Goal: Task Accomplishment & Management: Manage account settings

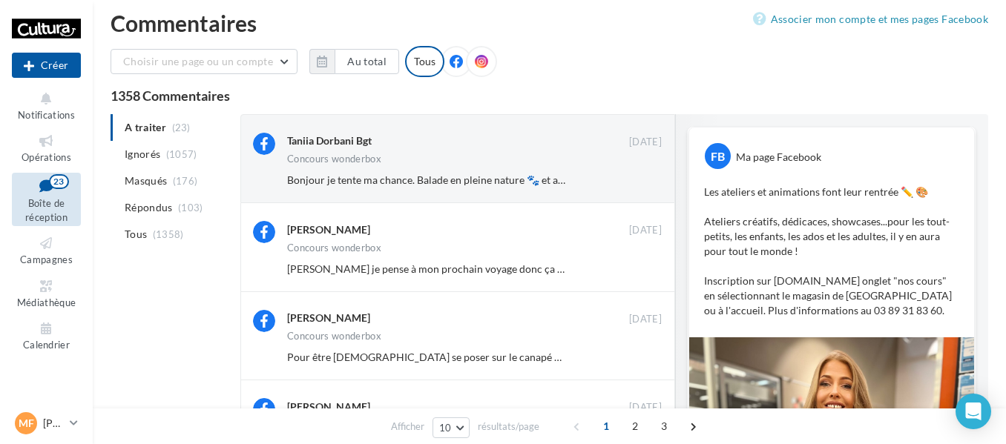
scroll to position [411, 0]
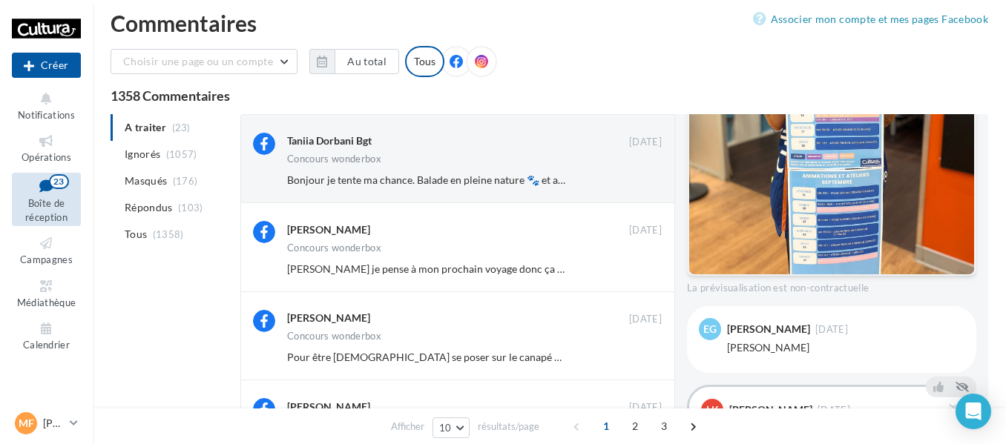
click at [595, 78] on div "Choisir une page ou un compte Cultura Wittenheim ([GEOGRAPHIC_DATA]) Au total R…" at bounding box center [548, 67] width 877 height 43
click at [591, 52] on div "Choisir une page ou un compte Cultura Wittenheim ([GEOGRAPHIC_DATA]) Au total R…" at bounding box center [548, 67] width 877 height 43
click at [446, 76] on div at bounding box center [455, 61] width 31 height 31
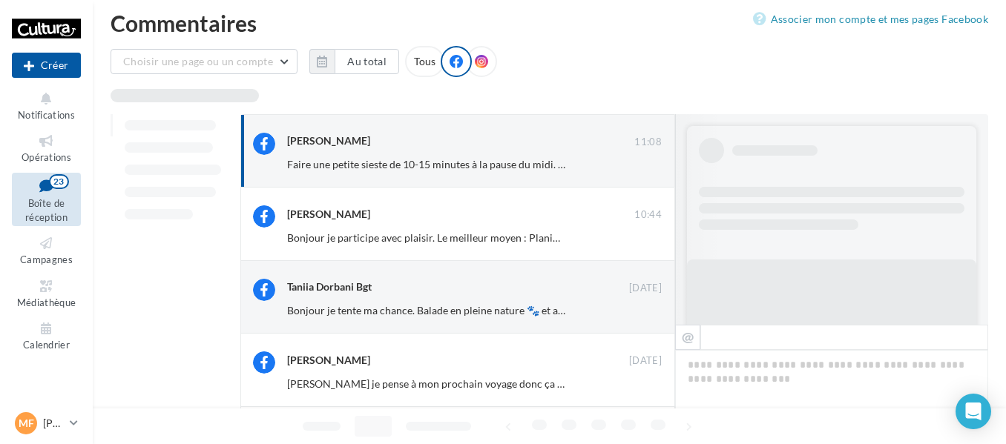
scroll to position [13, 0]
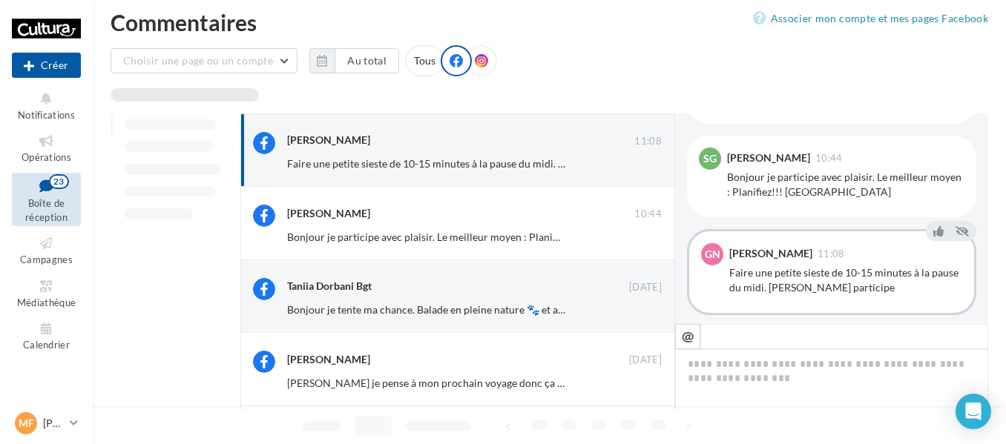
click at [426, 61] on div "Tous" at bounding box center [424, 60] width 39 height 31
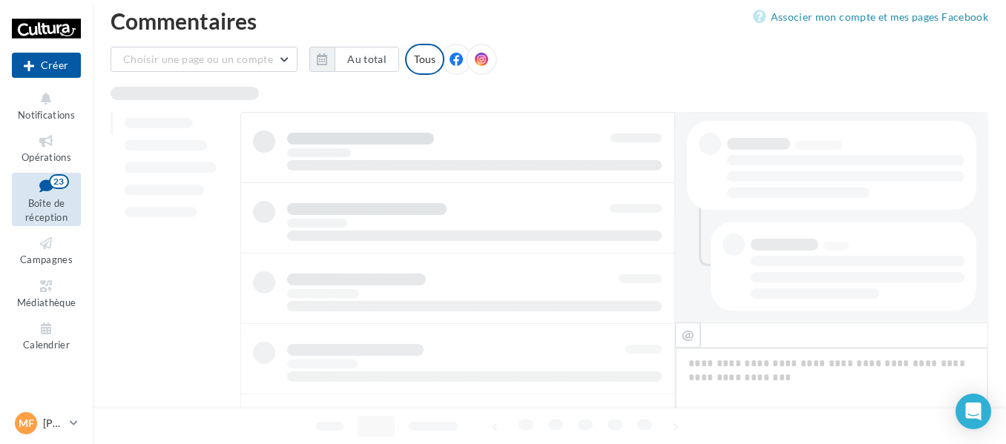
scroll to position [796, 0]
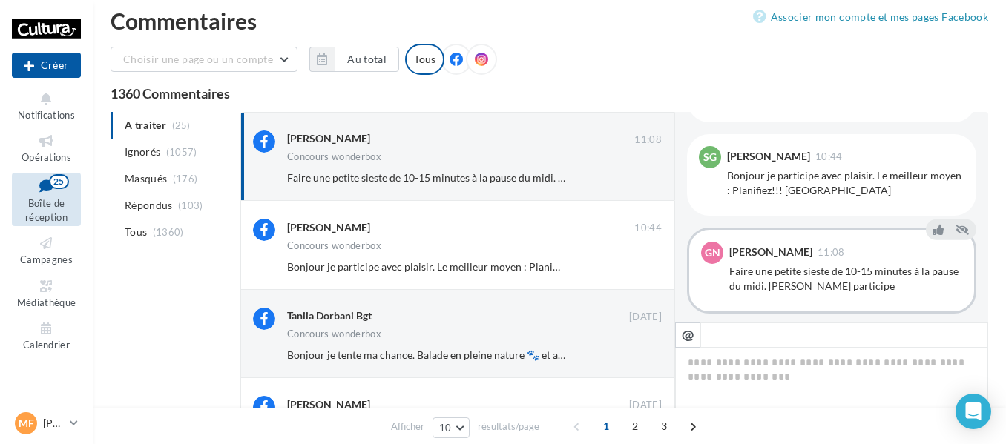
click at [455, 55] on icon at bounding box center [455, 59] width 13 height 13
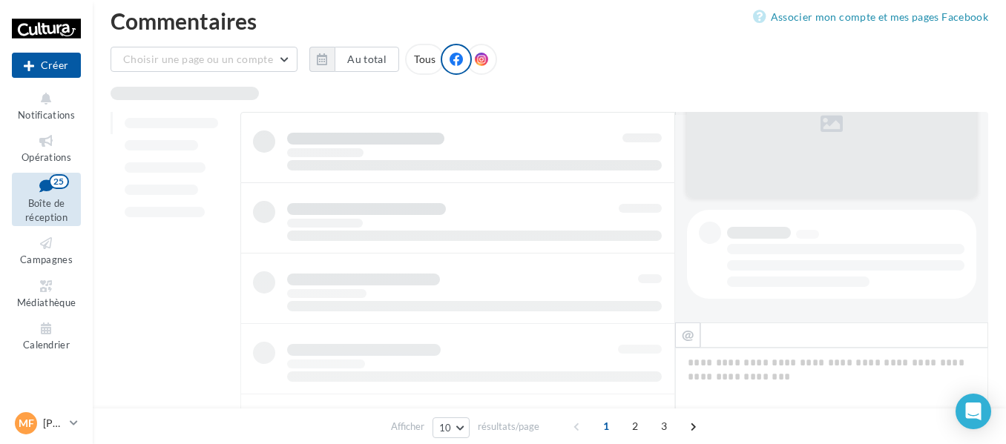
scroll to position [15, 0]
click at [411, 61] on div "Tous" at bounding box center [424, 58] width 39 height 31
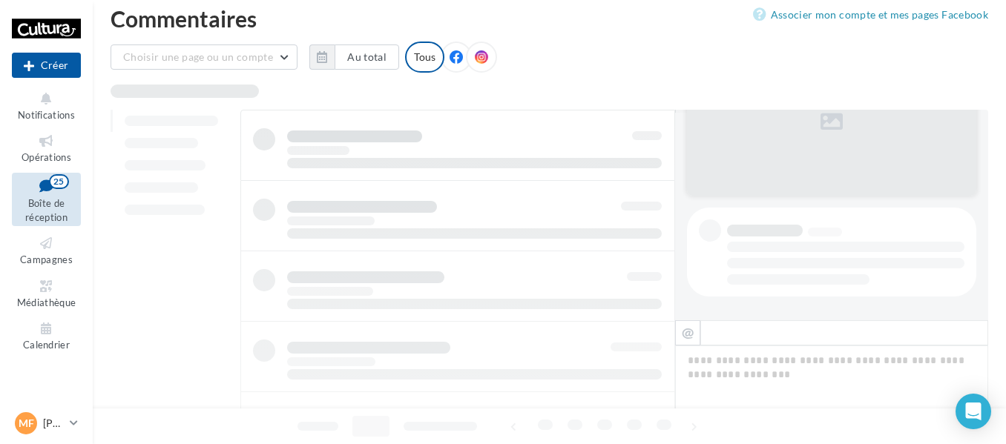
scroll to position [397, 0]
click at [452, 64] on span at bounding box center [455, 57] width 13 height 15
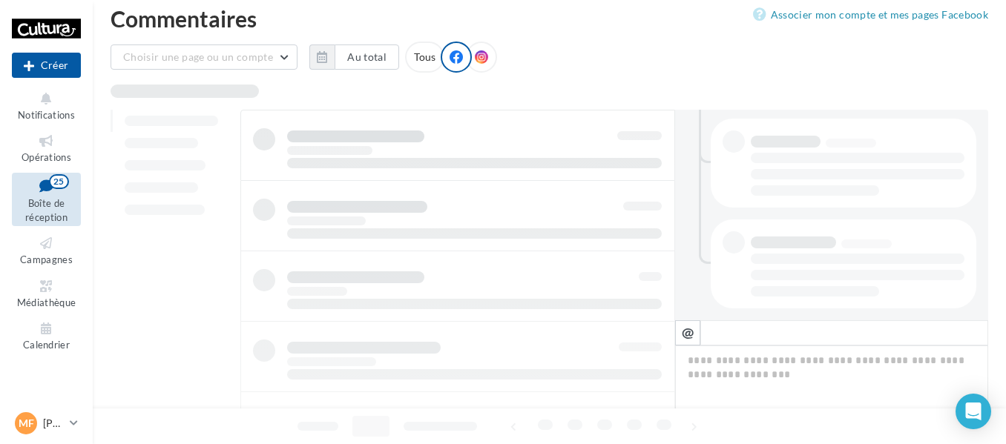
scroll to position [18, 0]
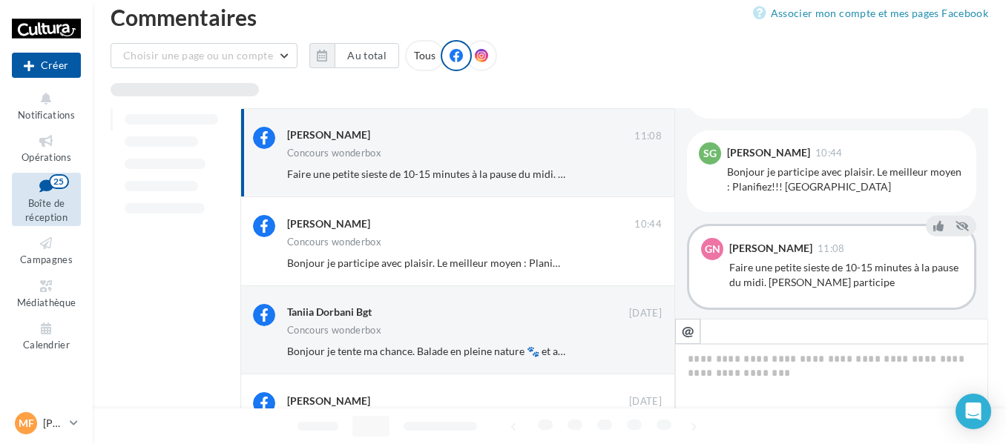
click at [475, 59] on icon at bounding box center [481, 55] width 13 height 13
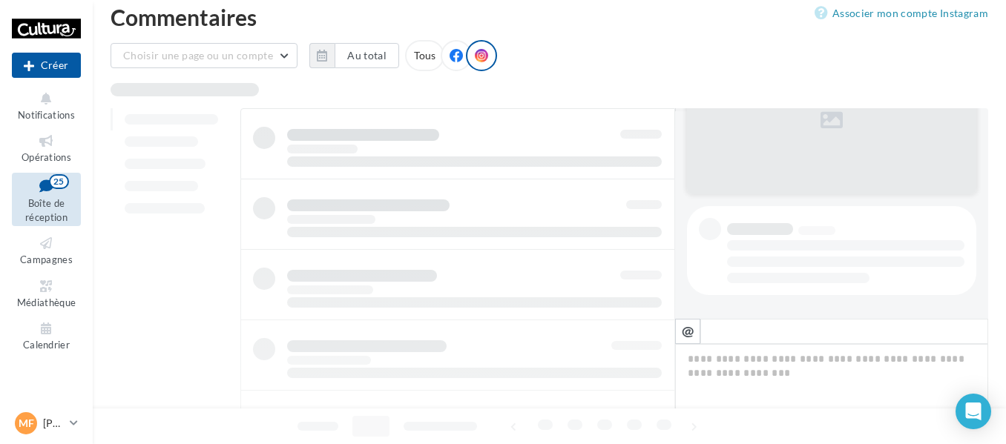
click at [453, 60] on icon at bounding box center [455, 55] width 13 height 13
click at [475, 62] on span at bounding box center [481, 55] width 13 height 15
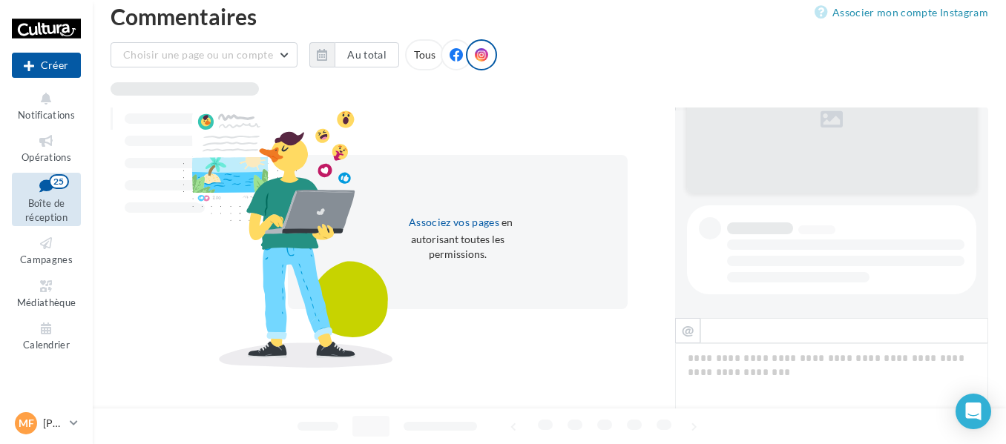
click at [466, 61] on div at bounding box center [481, 54] width 31 height 31
click at [455, 60] on icon at bounding box center [455, 54] width 13 height 13
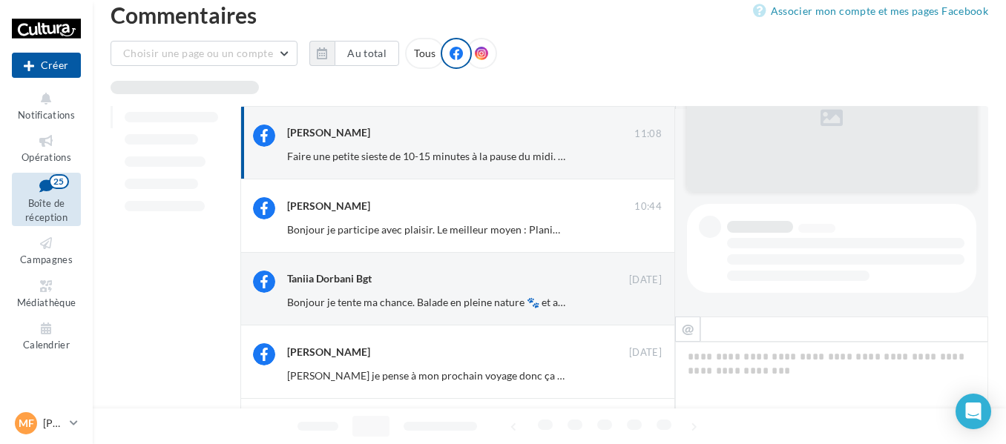
click at [475, 60] on span at bounding box center [481, 54] width 13 height 15
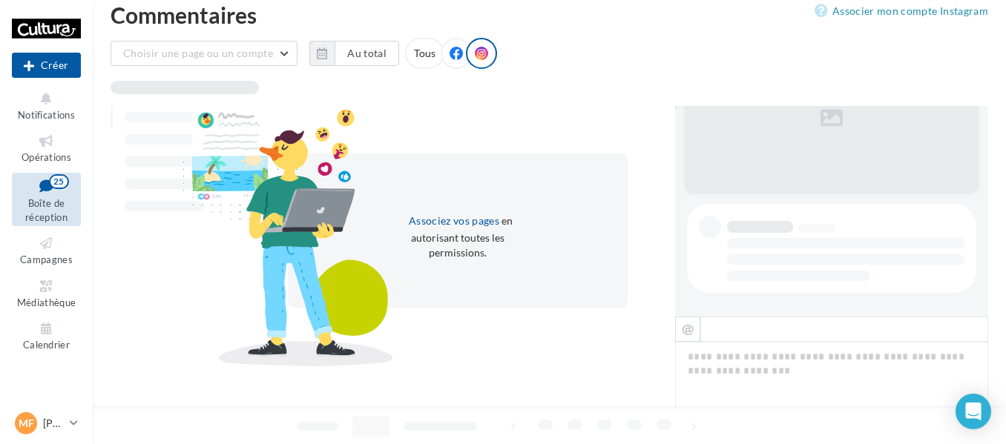
click at [452, 56] on icon at bounding box center [455, 53] width 13 height 13
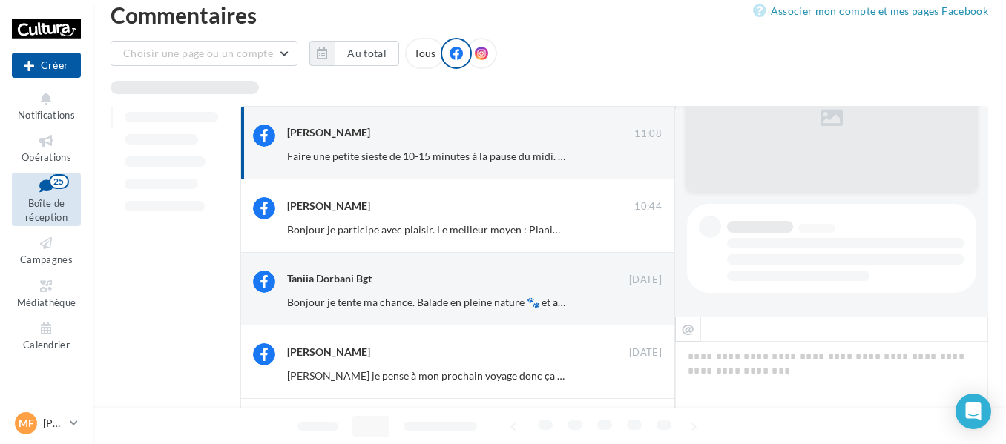
scroll to position [21, 0]
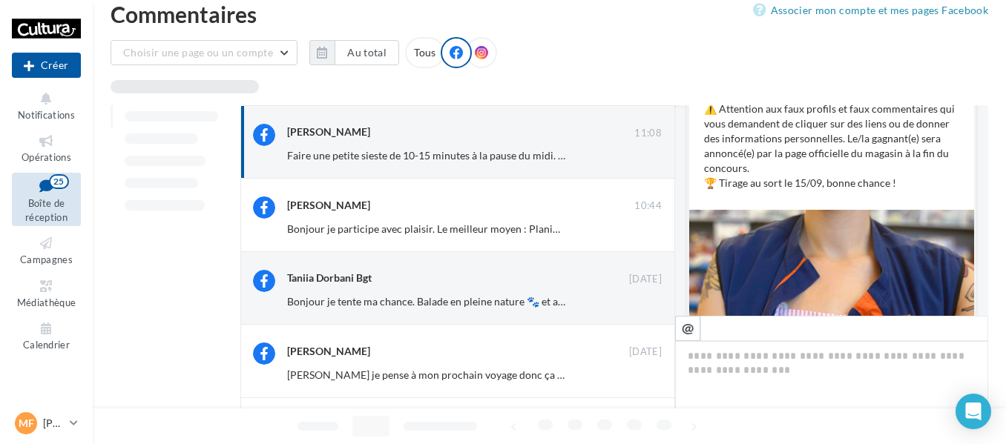
click at [478, 56] on icon at bounding box center [481, 52] width 13 height 13
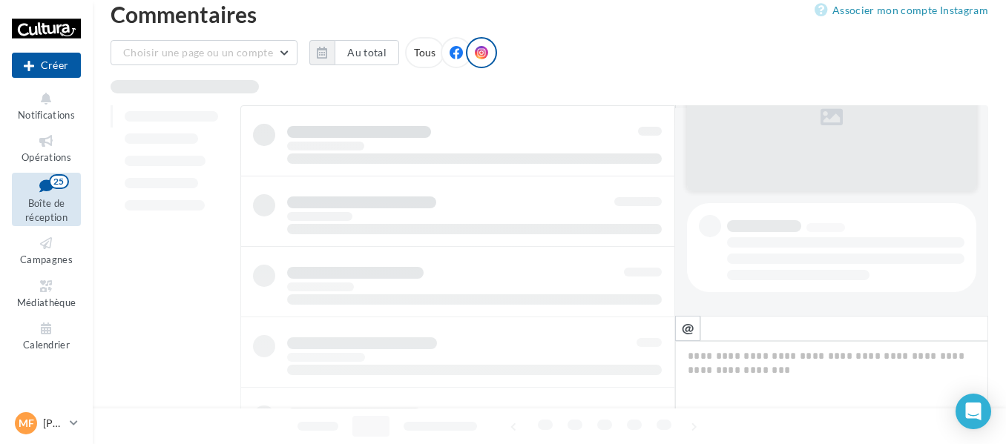
click at [449, 58] on icon at bounding box center [455, 52] width 13 height 13
click at [475, 58] on icon at bounding box center [481, 51] width 13 height 13
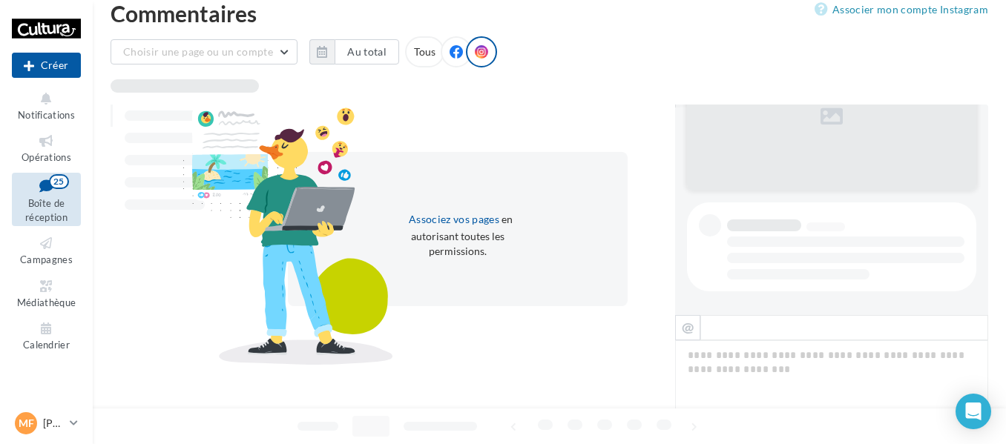
click at [440, 54] on div at bounding box center [455, 51] width 31 height 31
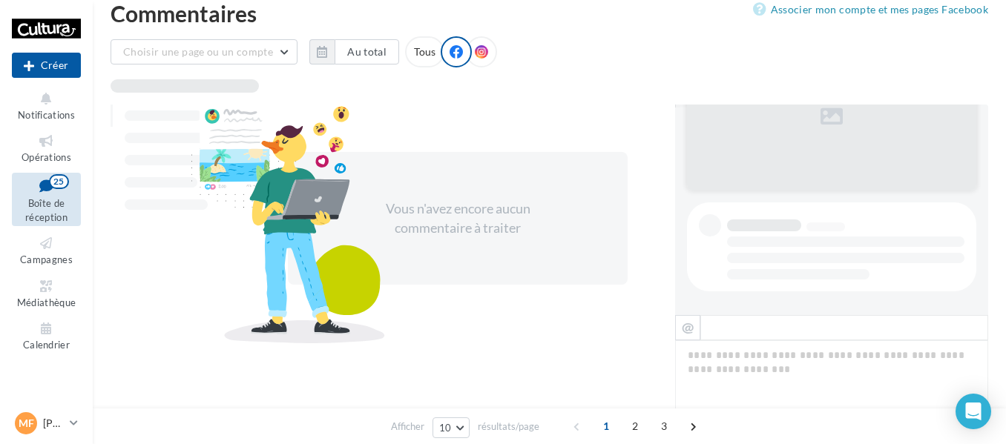
scroll to position [22, 0]
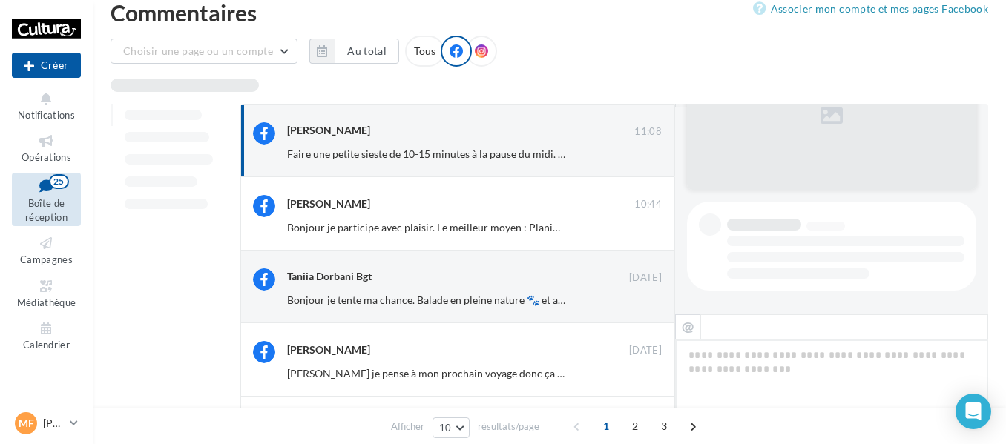
click at [478, 55] on icon at bounding box center [481, 50] width 13 height 13
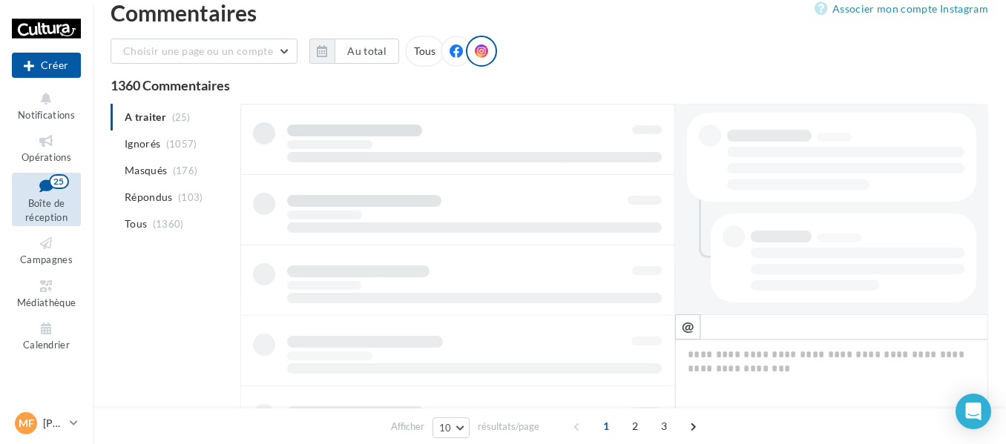
click at [449, 56] on icon at bounding box center [455, 50] width 13 height 13
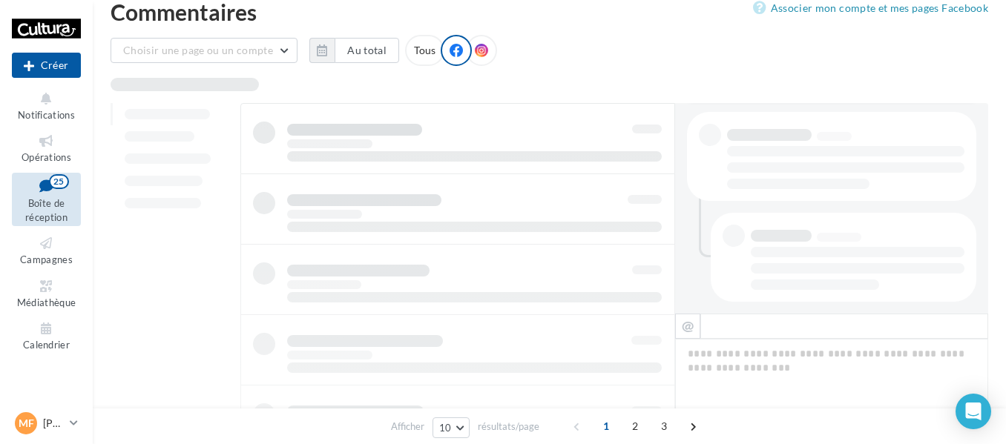
click at [478, 61] on div at bounding box center [481, 50] width 31 height 31
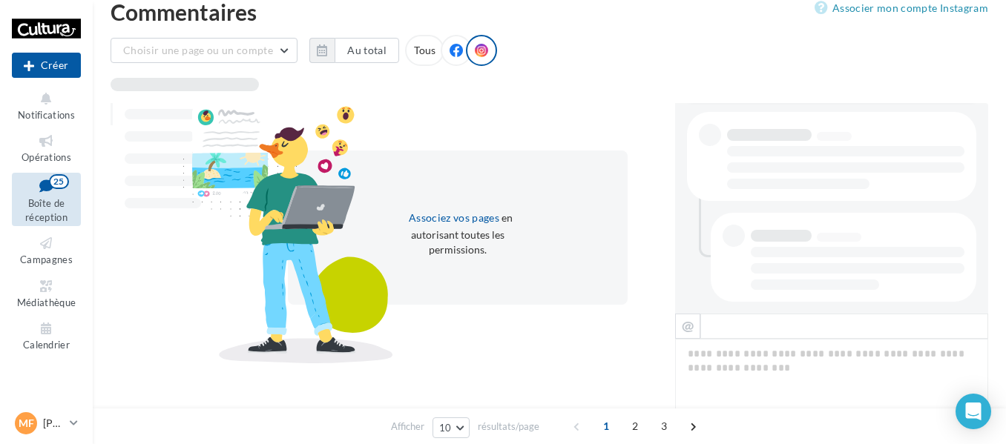
click at [435, 56] on div "Tous" at bounding box center [424, 50] width 39 height 31
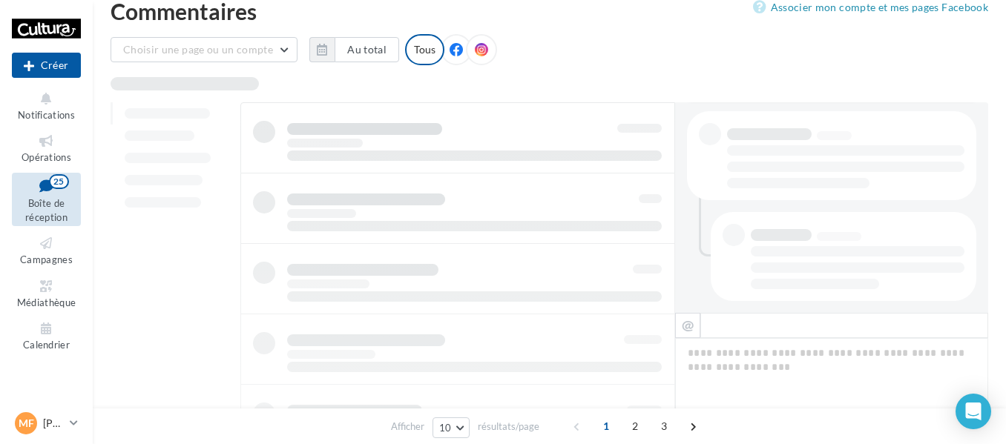
scroll to position [24, 0]
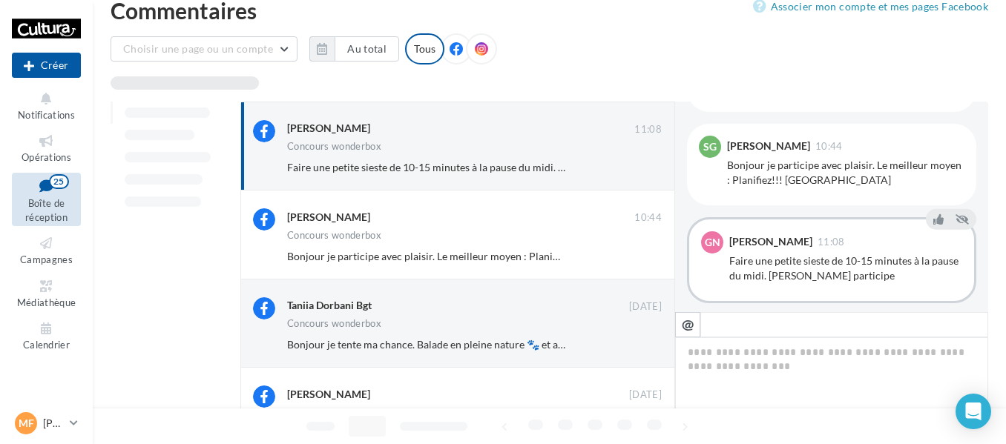
click at [466, 53] on div at bounding box center [481, 48] width 31 height 31
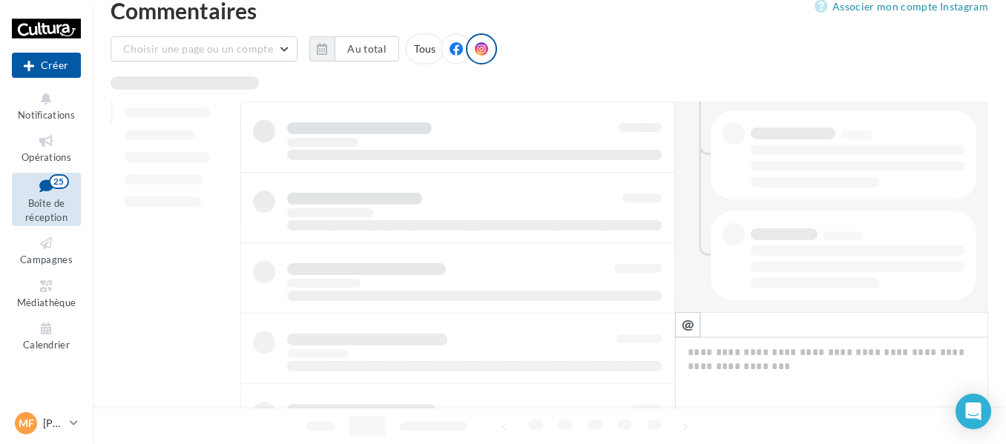
click at [426, 52] on div "Tous" at bounding box center [424, 48] width 39 height 31
click at [467, 55] on div at bounding box center [481, 48] width 31 height 31
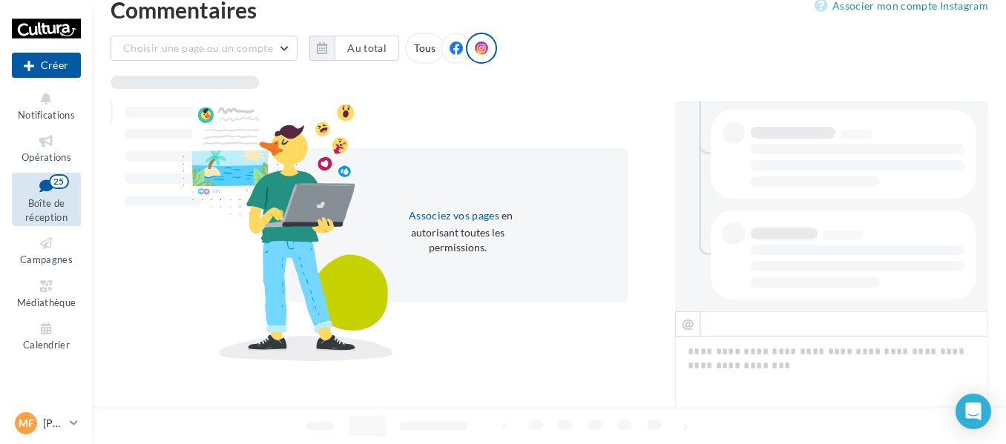
click at [420, 52] on div "Tous" at bounding box center [424, 48] width 39 height 31
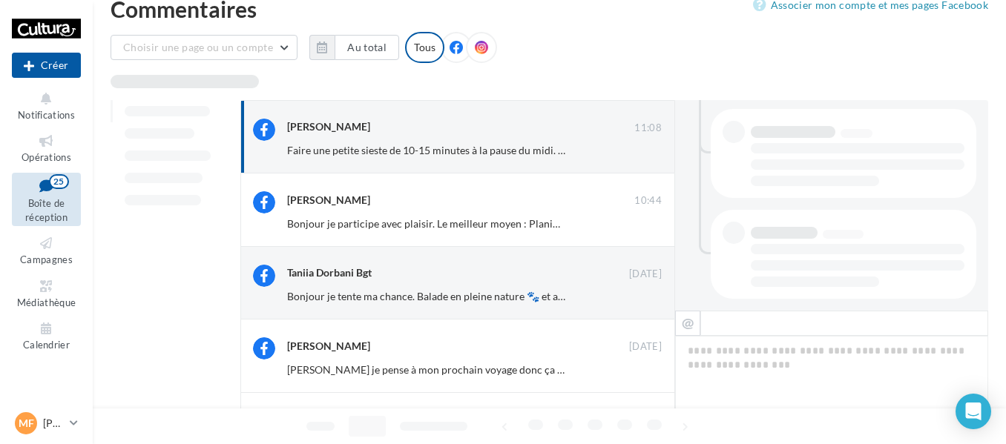
click at [475, 53] on icon at bounding box center [481, 47] width 13 height 13
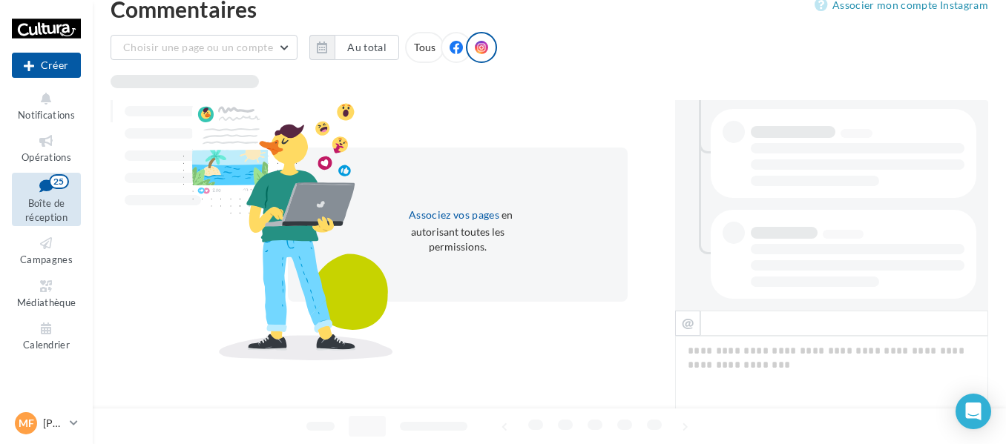
click at [450, 47] on icon at bounding box center [455, 47] width 13 height 13
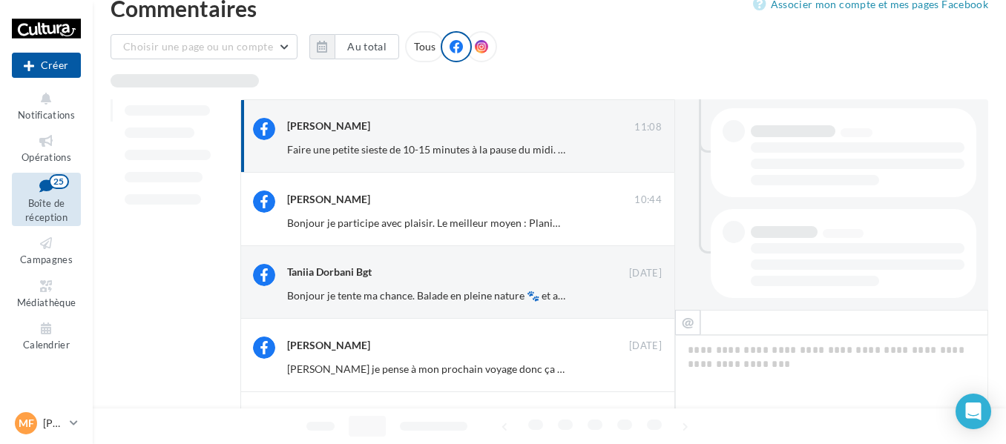
drag, startPoint x: 419, startPoint y: 43, endPoint x: 432, endPoint y: 46, distance: 13.0
click at [418, 43] on div "Tous" at bounding box center [424, 46] width 39 height 31
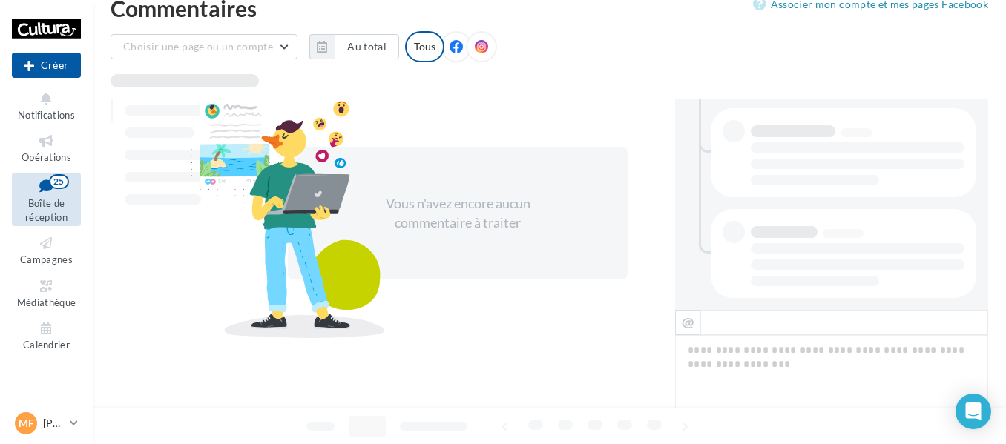
scroll to position [28, 0]
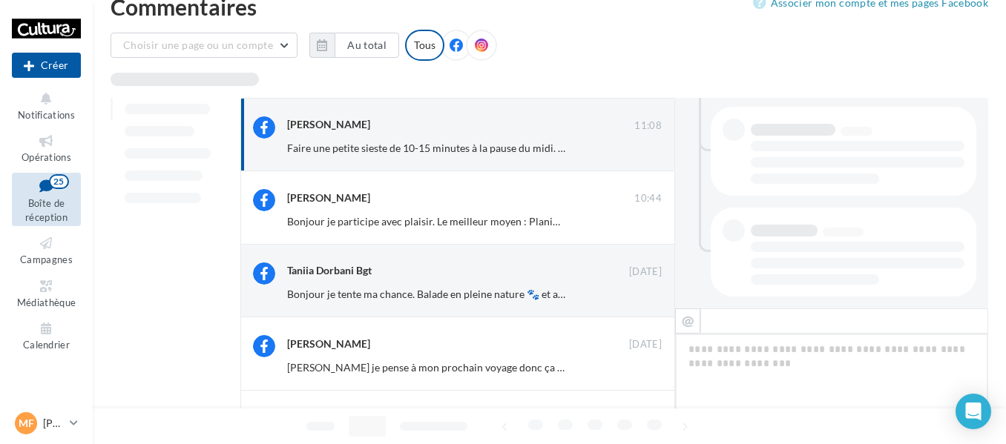
click at [477, 47] on icon at bounding box center [481, 45] width 13 height 13
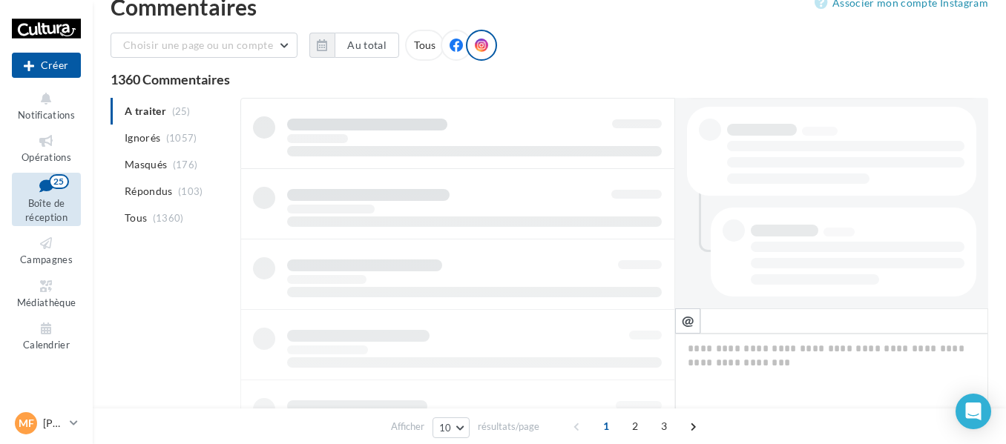
click at [418, 46] on div "Tous" at bounding box center [424, 45] width 39 height 31
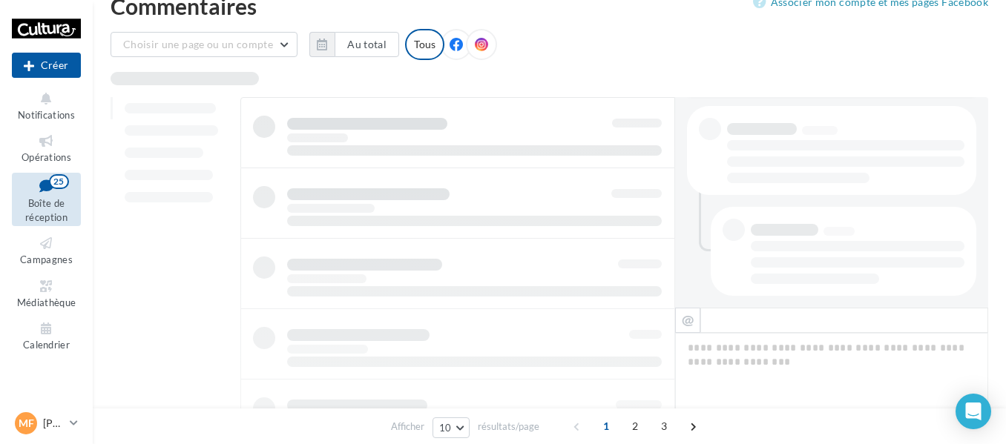
click at [455, 52] on span at bounding box center [455, 45] width 13 height 15
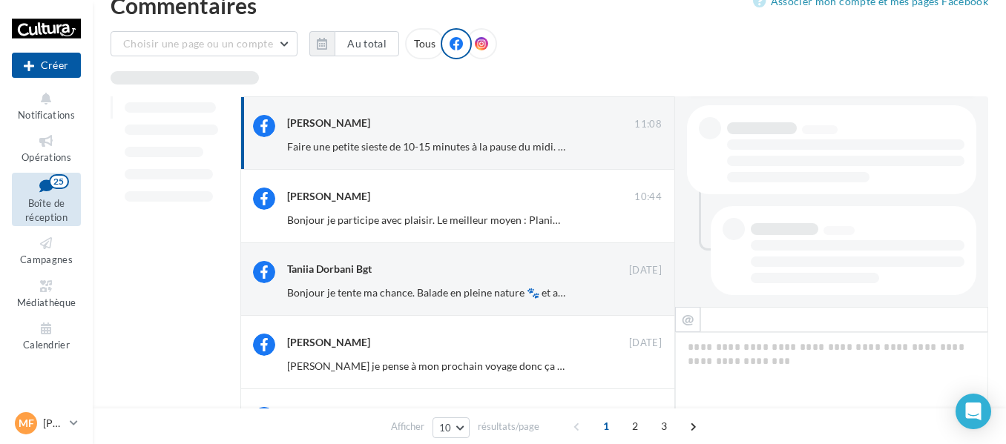
click at [478, 50] on span at bounding box center [481, 44] width 13 height 15
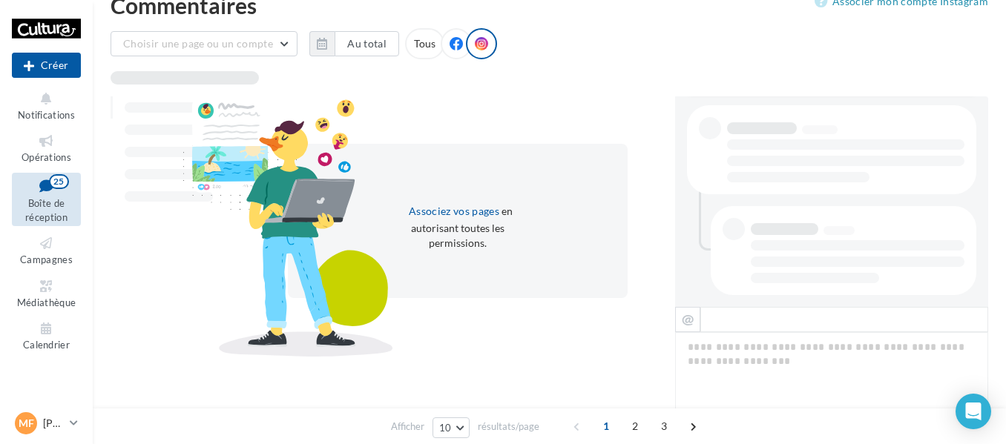
click at [415, 42] on div "Tous" at bounding box center [424, 43] width 39 height 31
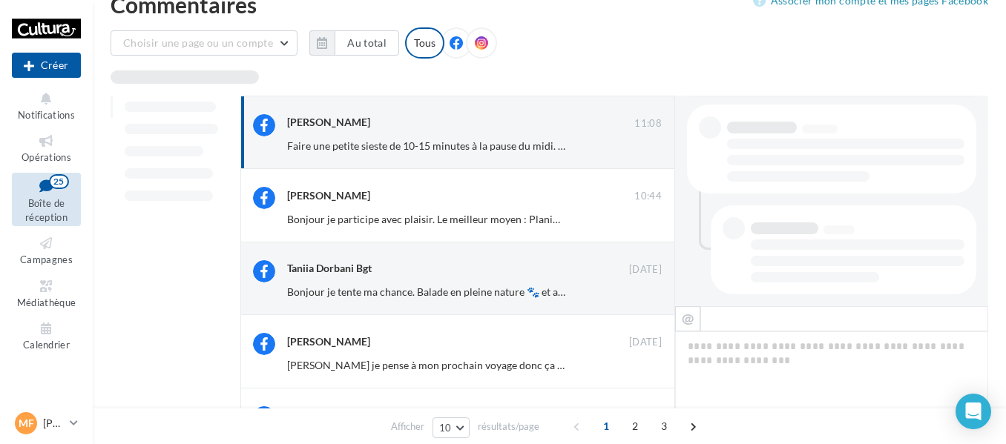
click at [449, 45] on icon at bounding box center [455, 42] width 13 height 13
click at [466, 42] on div "Tous" at bounding box center [448, 42] width 86 height 31
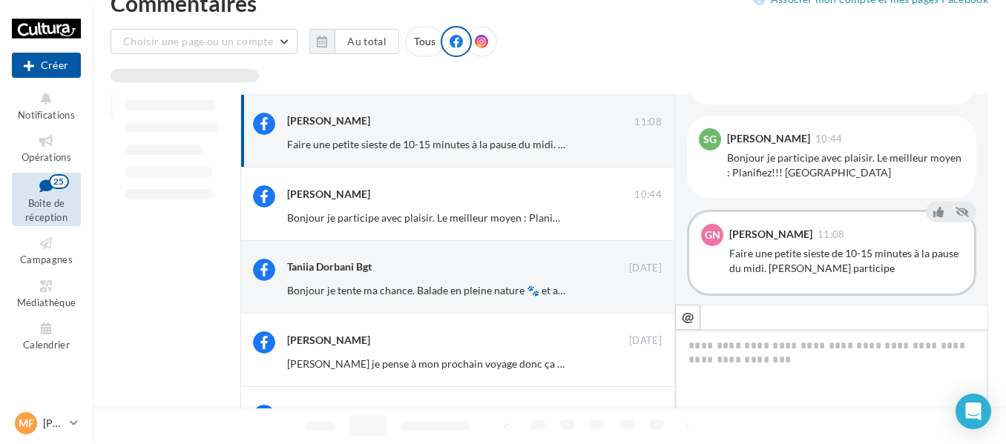
scroll to position [297, 0]
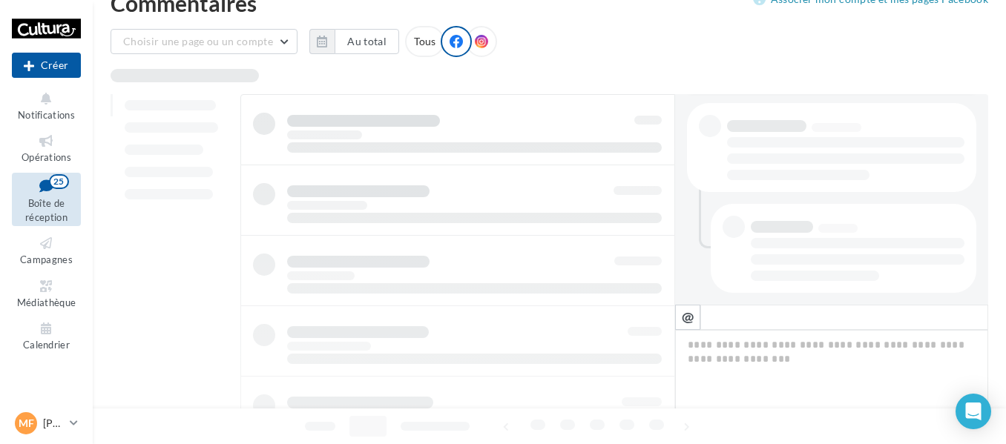
click at [475, 50] on div at bounding box center [481, 41] width 31 height 31
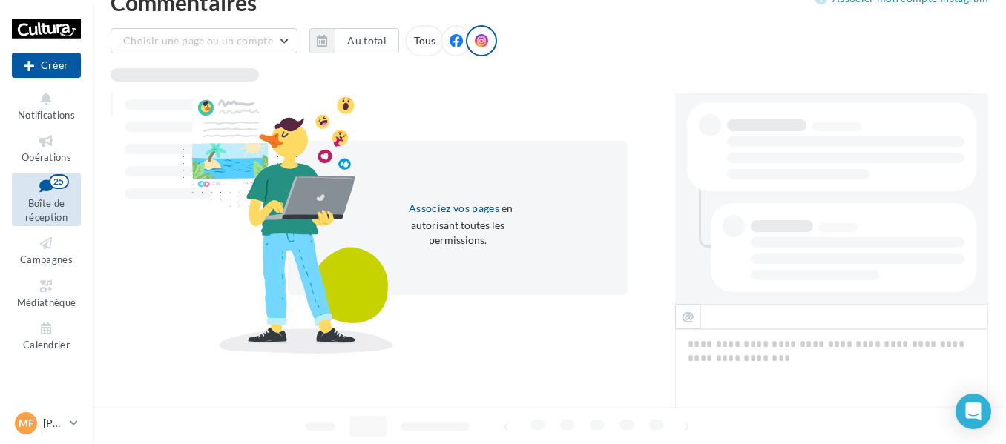
click at [443, 42] on div at bounding box center [455, 40] width 31 height 31
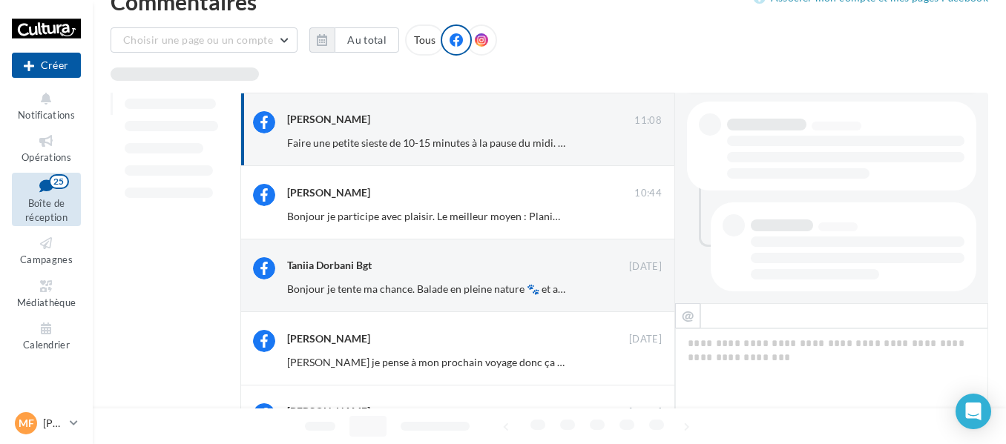
click at [418, 39] on div "Tous" at bounding box center [424, 39] width 39 height 31
click at [454, 41] on icon at bounding box center [455, 39] width 13 height 13
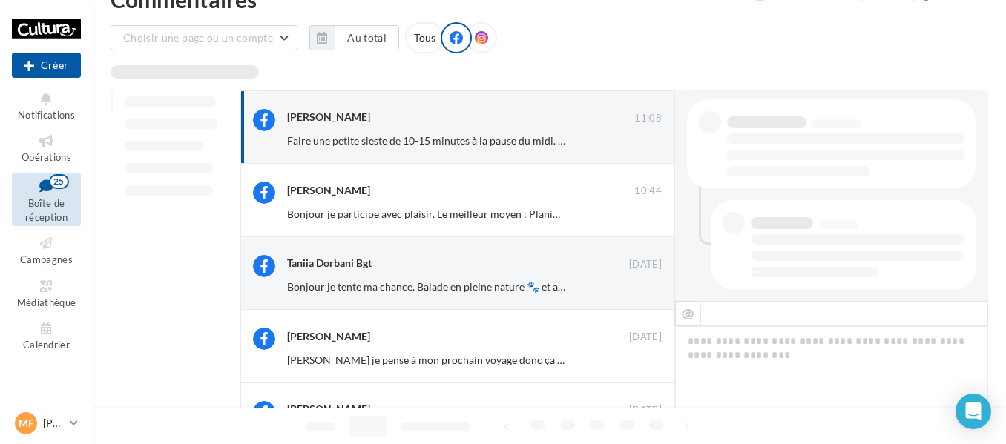
click at [479, 42] on icon at bounding box center [481, 37] width 13 height 13
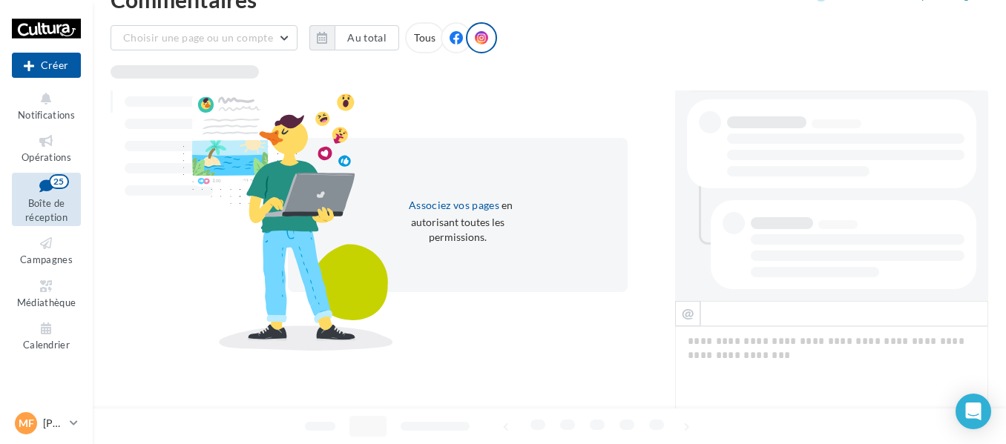
click at [558, 62] on div "Choisir une page ou un compte Cultura Wittenheim ([GEOGRAPHIC_DATA]) Au total R…" at bounding box center [548, 43] width 877 height 43
click at [433, 41] on div "Tous" at bounding box center [424, 37] width 39 height 31
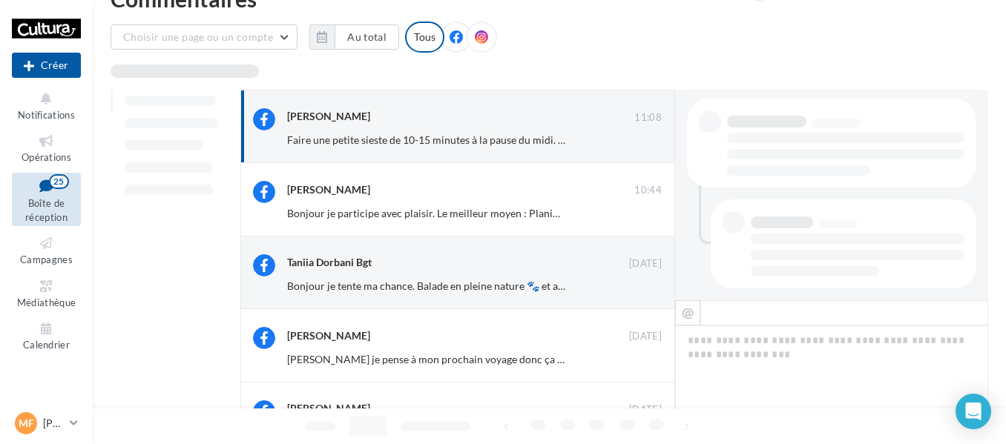
scroll to position [37, 0]
click at [452, 37] on icon at bounding box center [455, 36] width 13 height 13
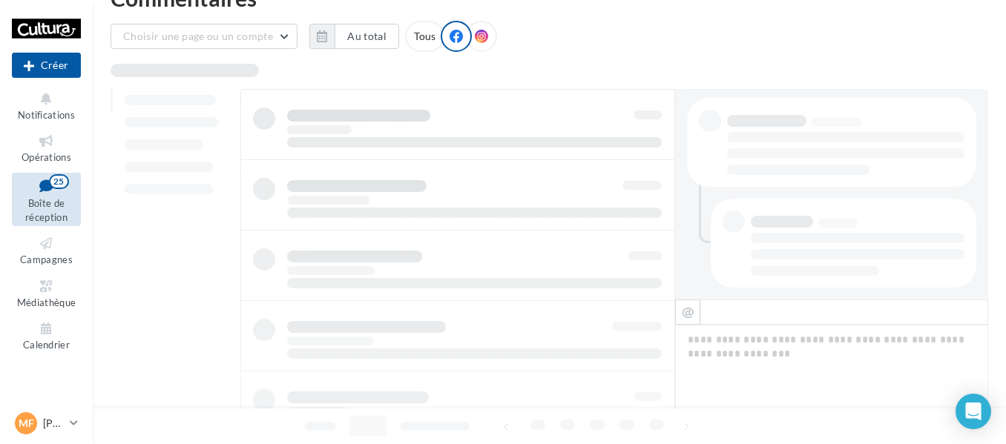
scroll to position [38, 0]
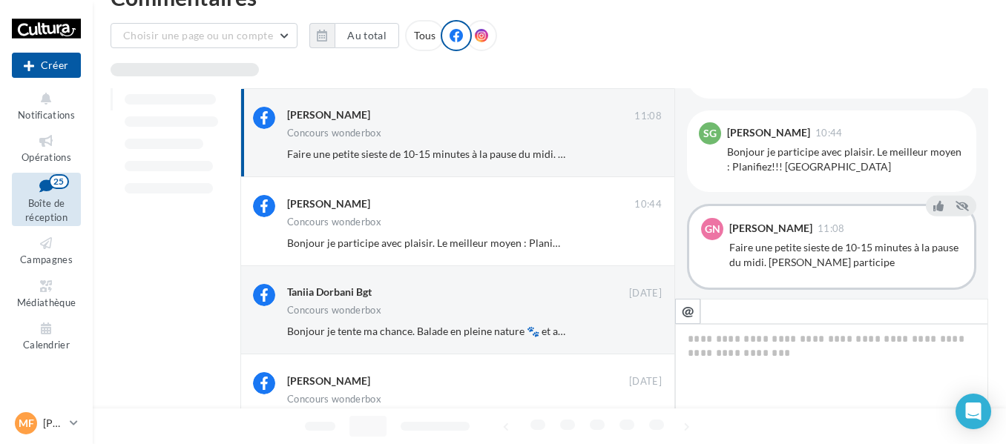
click at [475, 36] on icon at bounding box center [481, 35] width 13 height 13
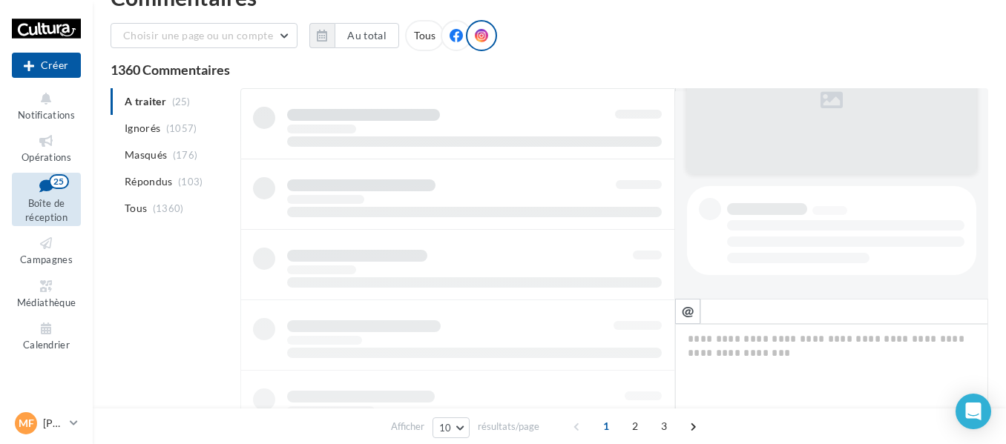
click at [451, 38] on icon at bounding box center [455, 35] width 13 height 13
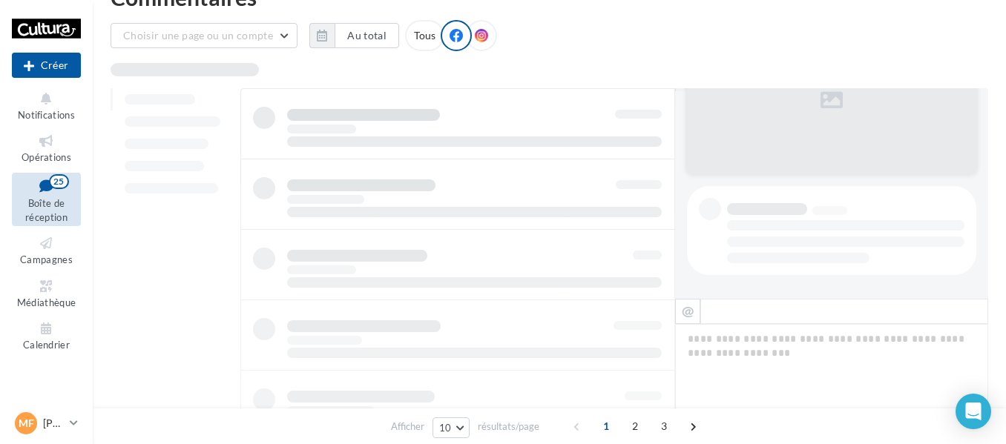
scroll to position [0, 0]
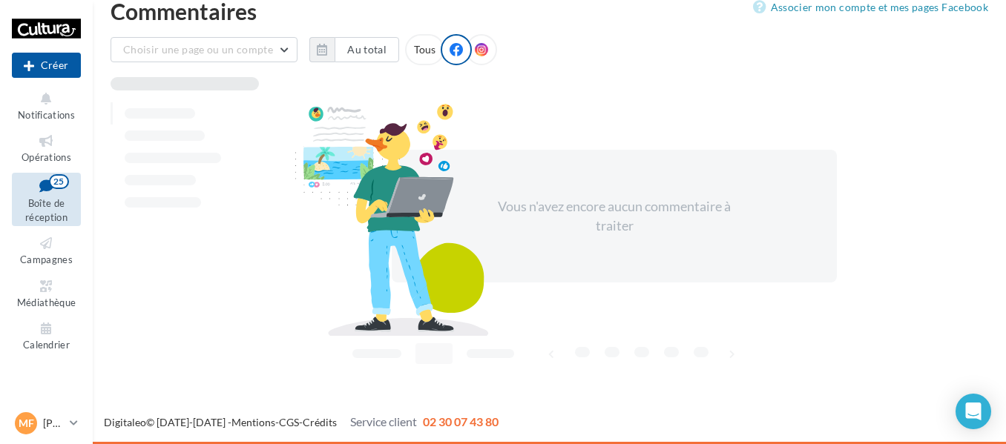
click at [484, 47] on div at bounding box center [481, 49] width 31 height 31
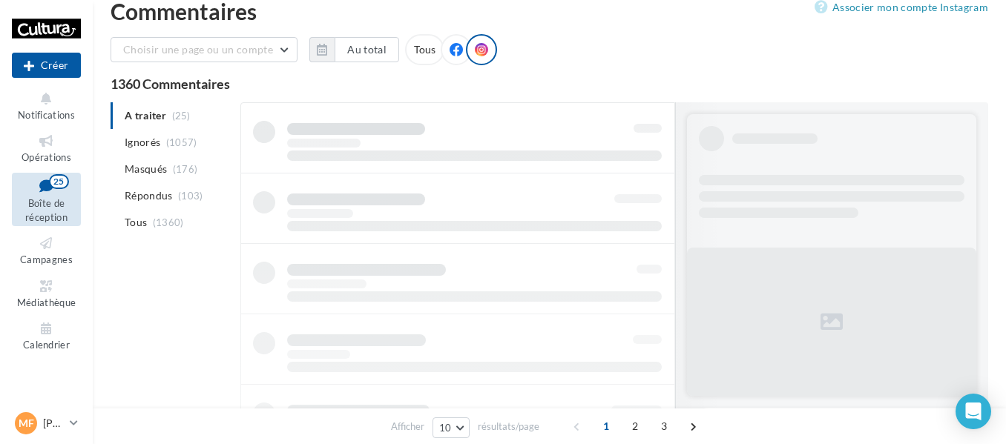
click at [449, 50] on icon at bounding box center [455, 49] width 13 height 13
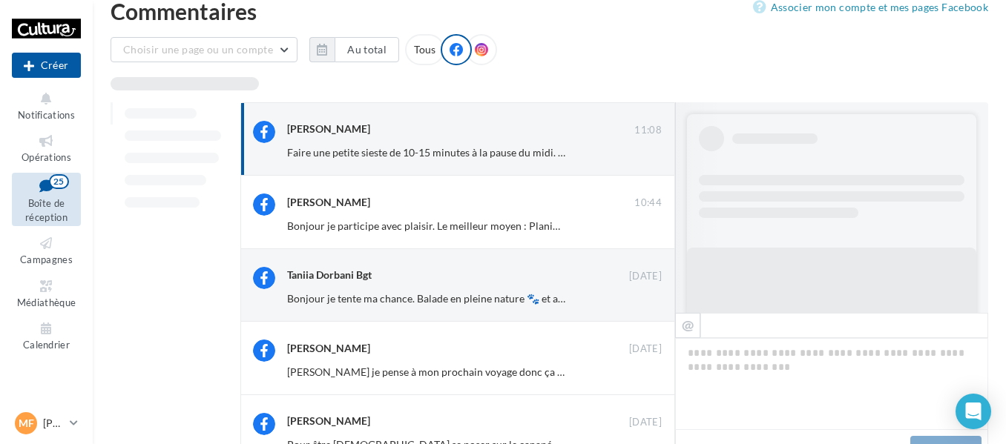
click at [417, 49] on div "Tous" at bounding box center [424, 49] width 39 height 31
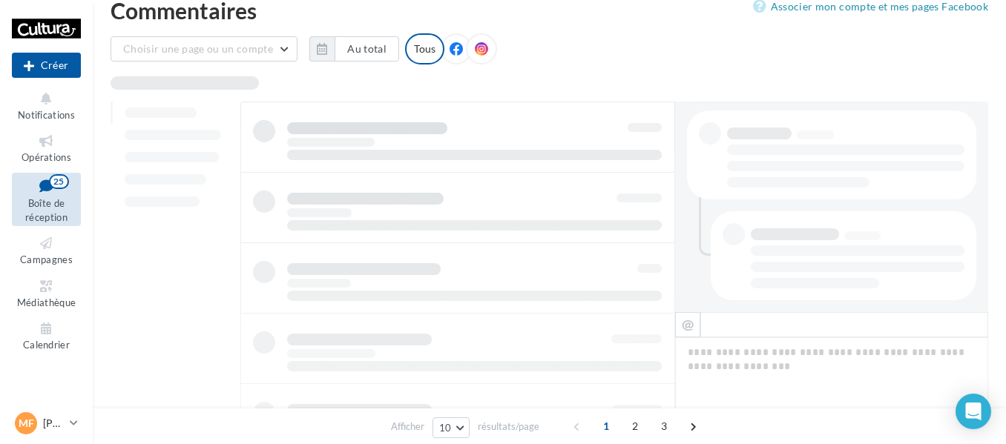
click at [452, 51] on icon at bounding box center [455, 48] width 13 height 13
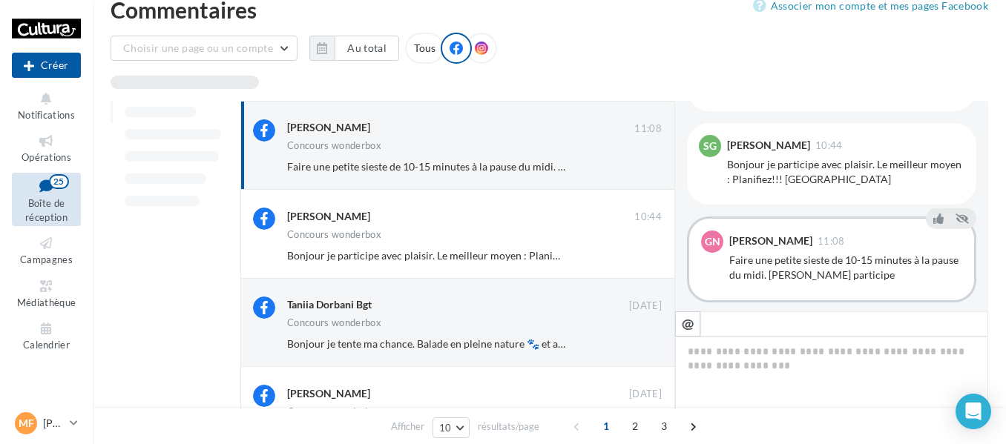
click at [478, 50] on icon at bounding box center [481, 48] width 13 height 13
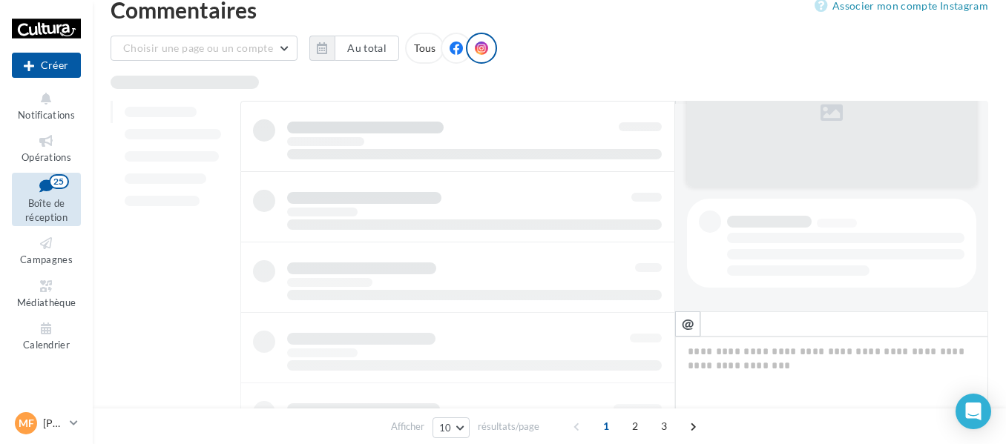
click at [459, 50] on div at bounding box center [455, 48] width 31 height 31
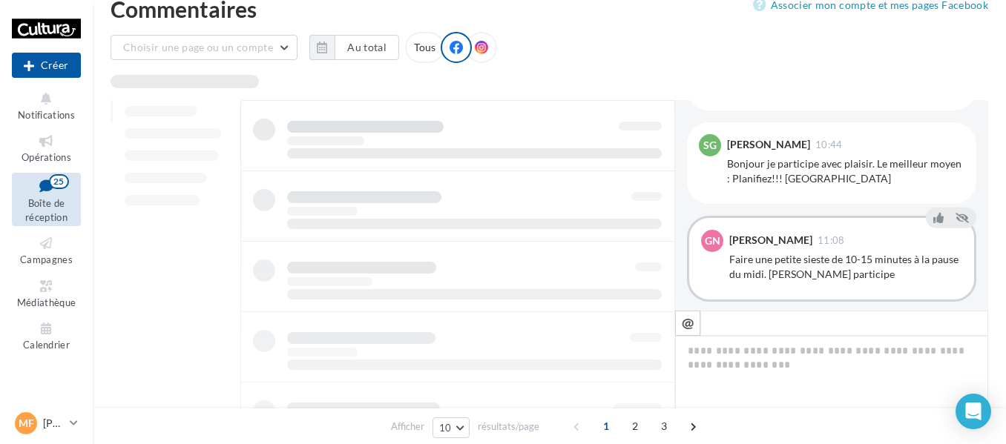
click at [479, 50] on icon at bounding box center [481, 47] width 13 height 13
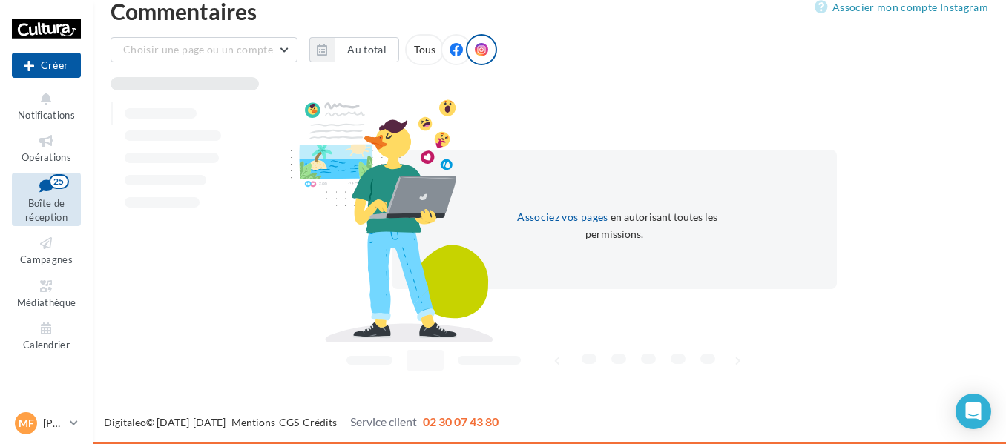
click at [452, 48] on icon at bounding box center [455, 49] width 13 height 13
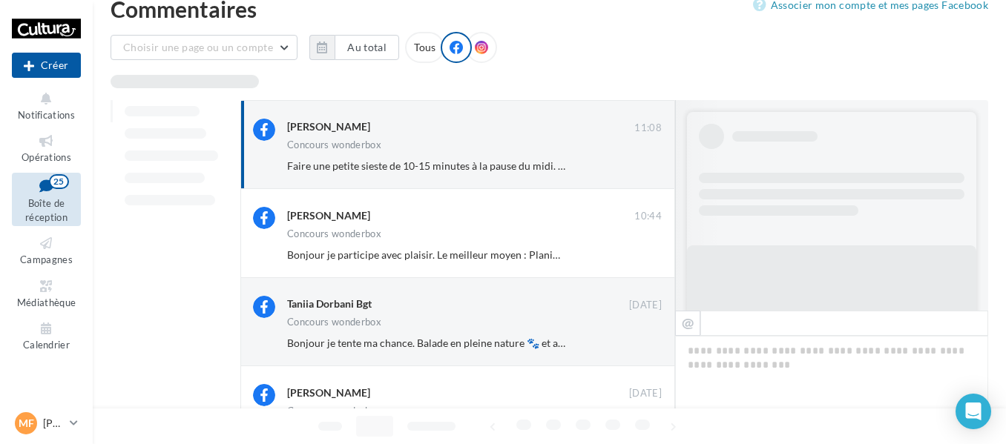
click at [478, 51] on icon at bounding box center [481, 47] width 13 height 13
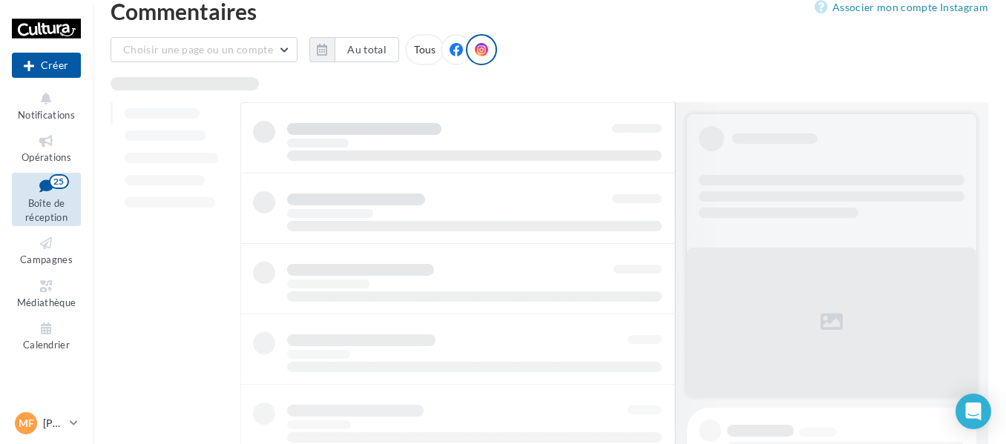
click at [449, 50] on icon at bounding box center [455, 49] width 13 height 13
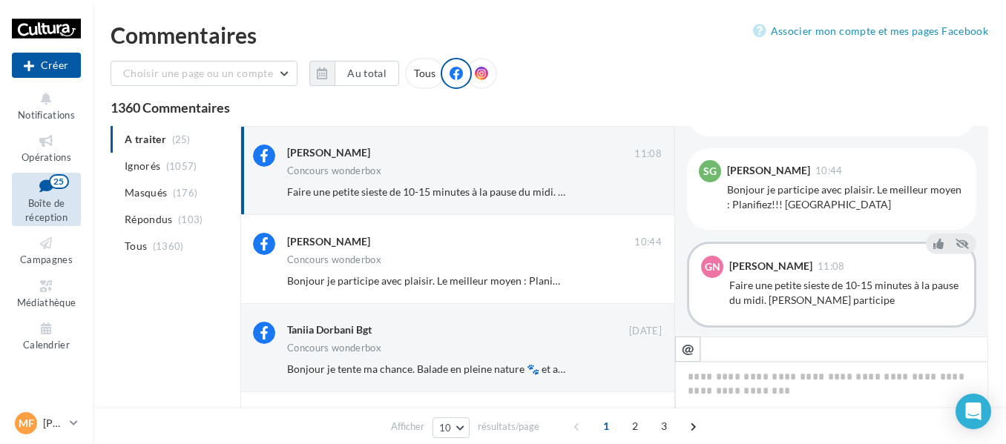
click at [477, 83] on div at bounding box center [481, 73] width 31 height 31
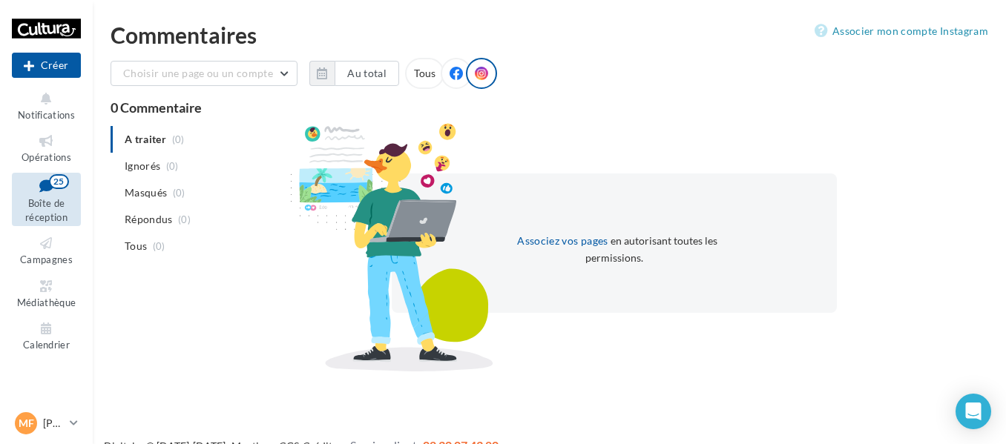
click at [639, 54] on div "Commentaires Associer mon compte Instagram Choisir une page ou un compte Cultur…" at bounding box center [549, 195] width 913 height 343
